Goal: Share content

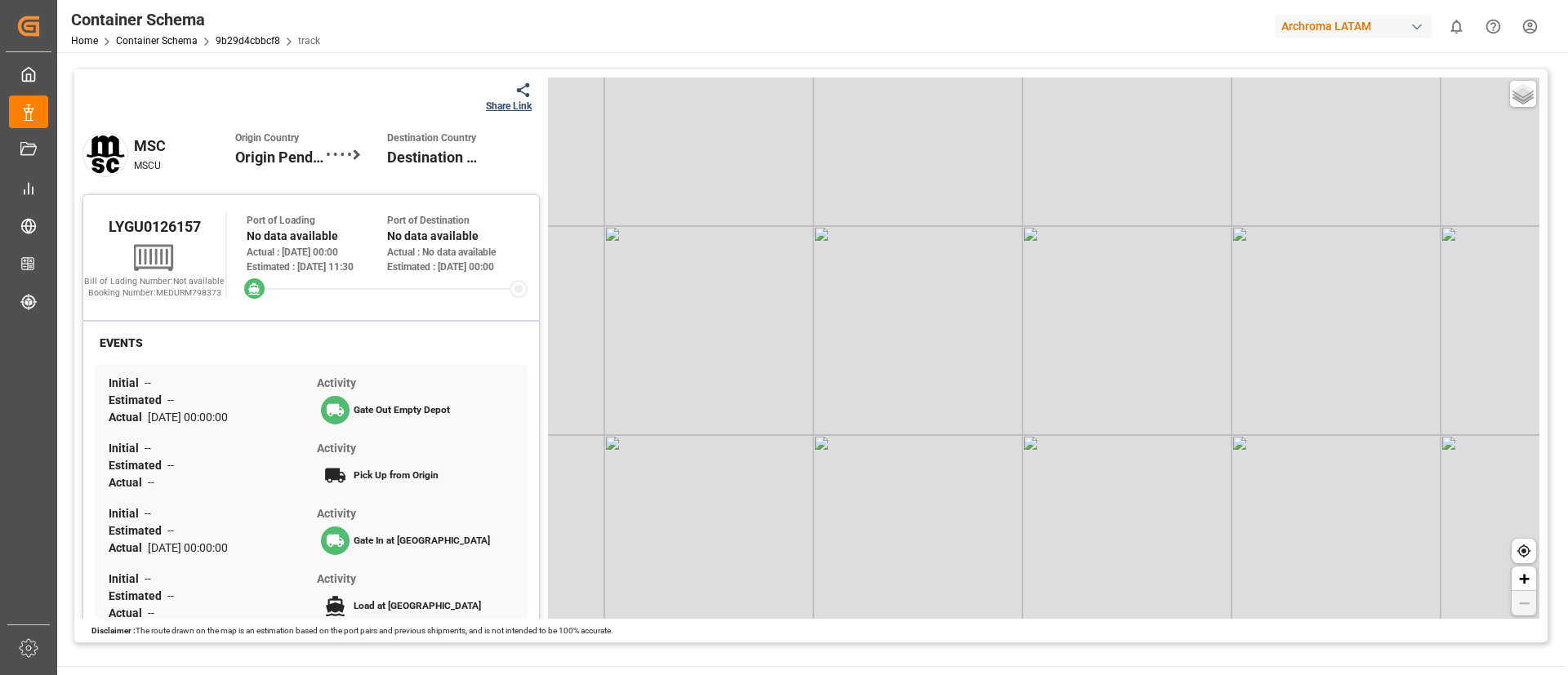
click at [513, 99] on div "Share Link" at bounding box center [508, 106] width 46 height 14
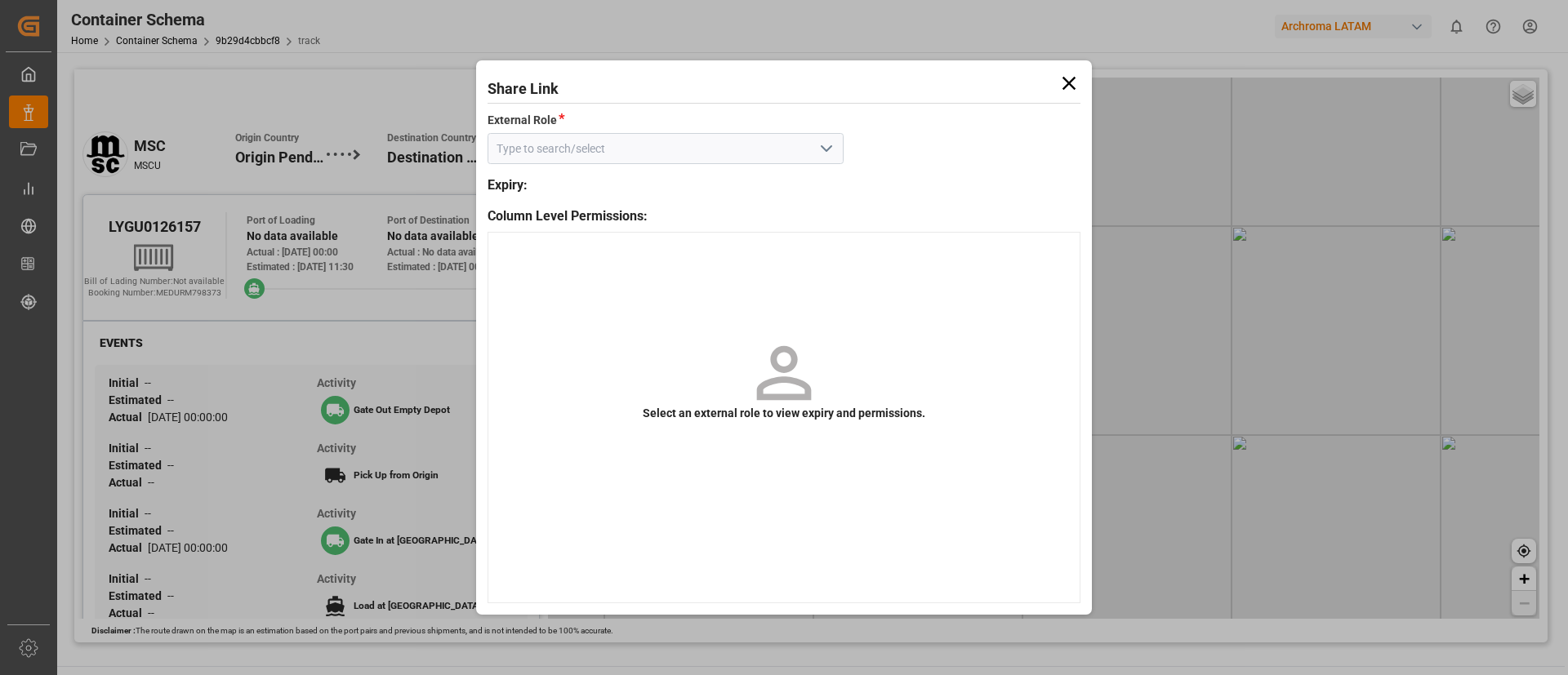
click at [696, 163] on input at bounding box center [665, 149] width 356 height 31
click at [653, 146] on input at bounding box center [665, 149] width 356 height 31
click at [836, 153] on button "open menu" at bounding box center [825, 149] width 25 height 26
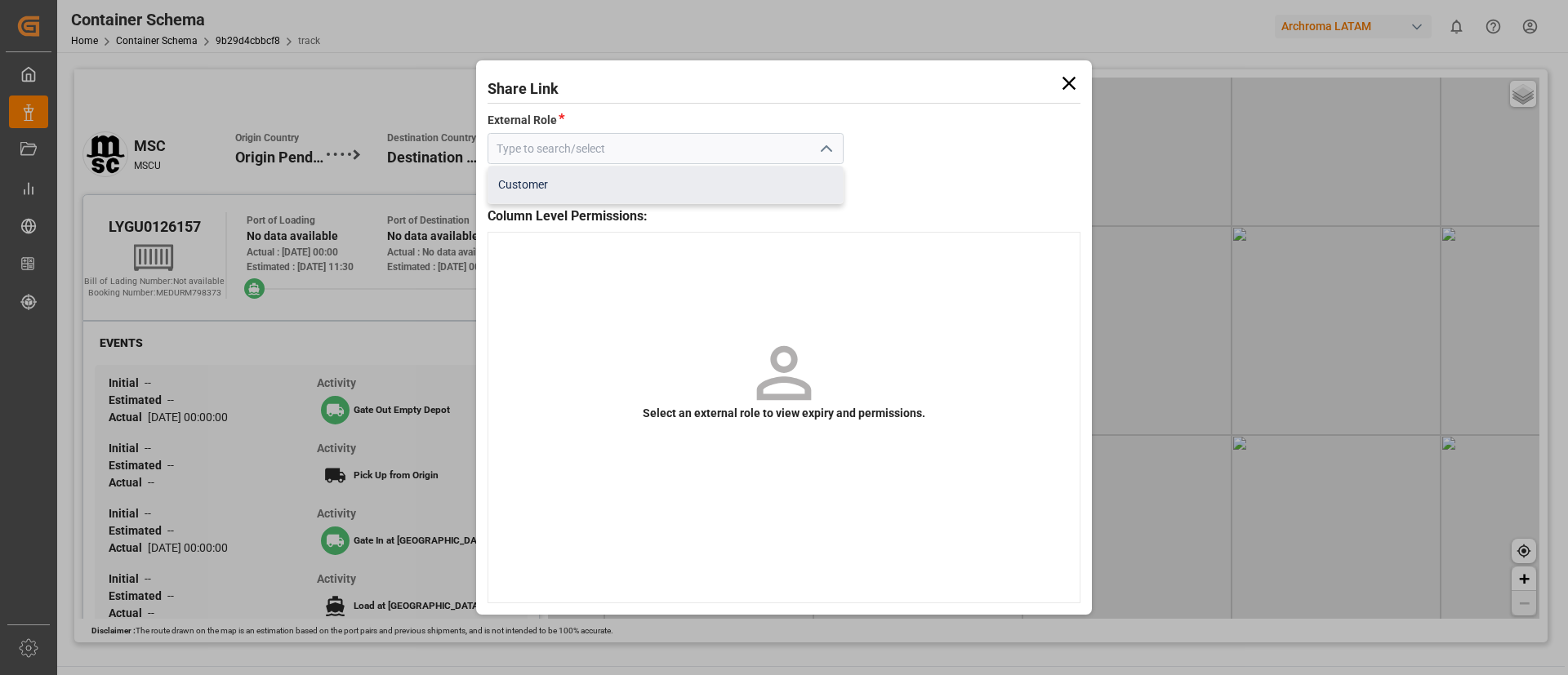
click at [681, 196] on div "Customer" at bounding box center [665, 185] width 354 height 37
type input "Customer"
